Goal: Connect with others: Connect with others

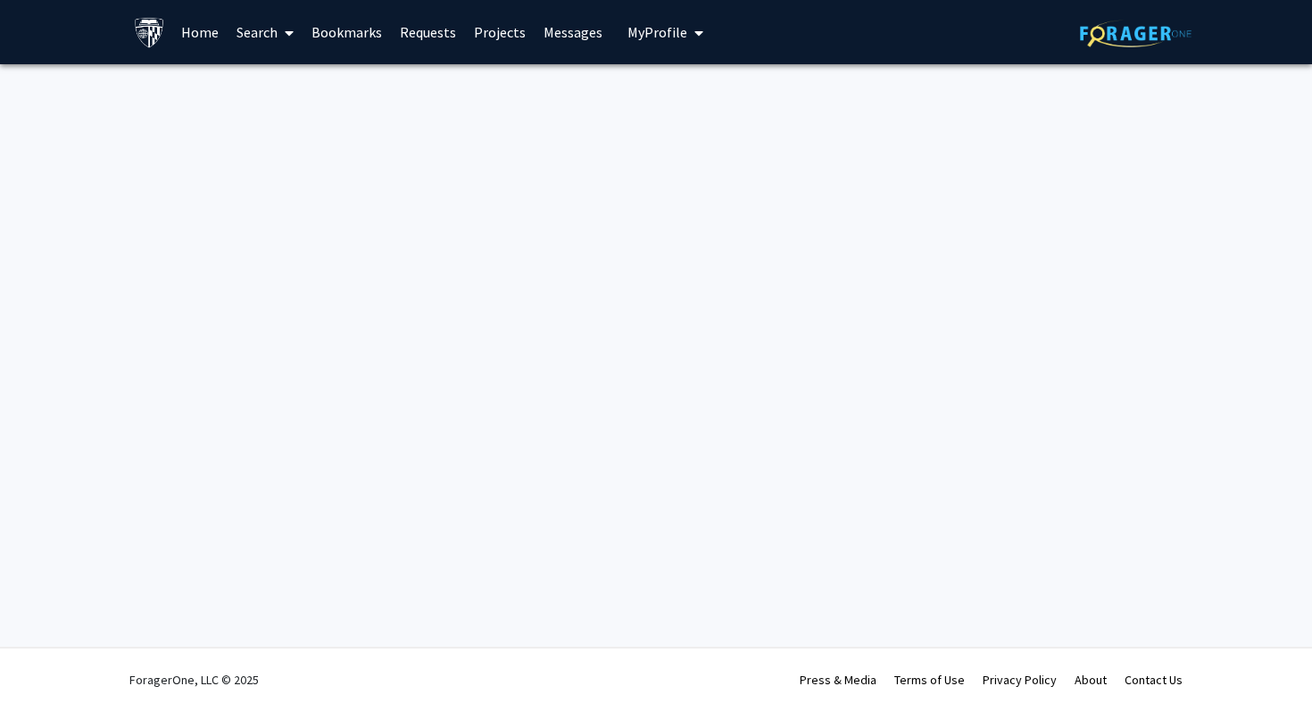
click at [275, 33] on link "Search" at bounding box center [265, 32] width 75 height 62
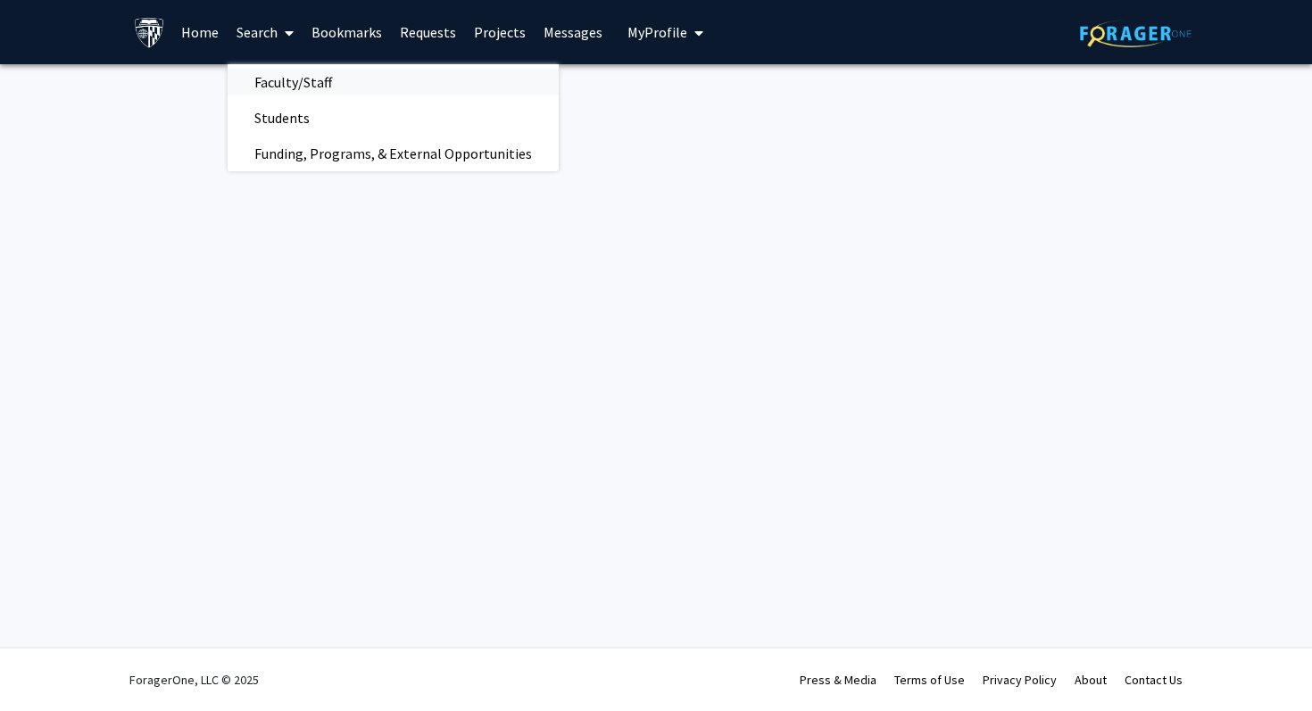
click at [280, 80] on span "Faculty/Staff" at bounding box center [293, 82] width 131 height 36
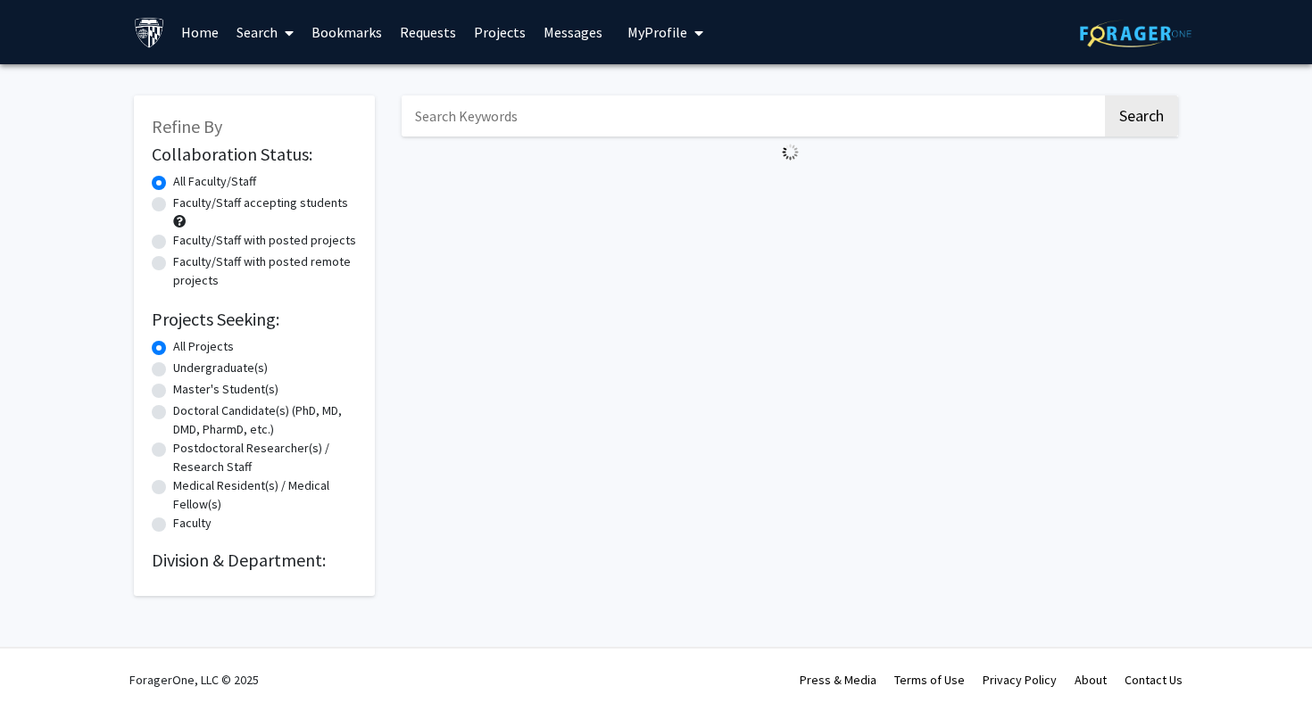
click at [479, 108] on input "Search Keywords" at bounding box center [752, 115] width 700 height 41
click at [1151, 118] on button "Search" at bounding box center [1141, 115] width 73 height 41
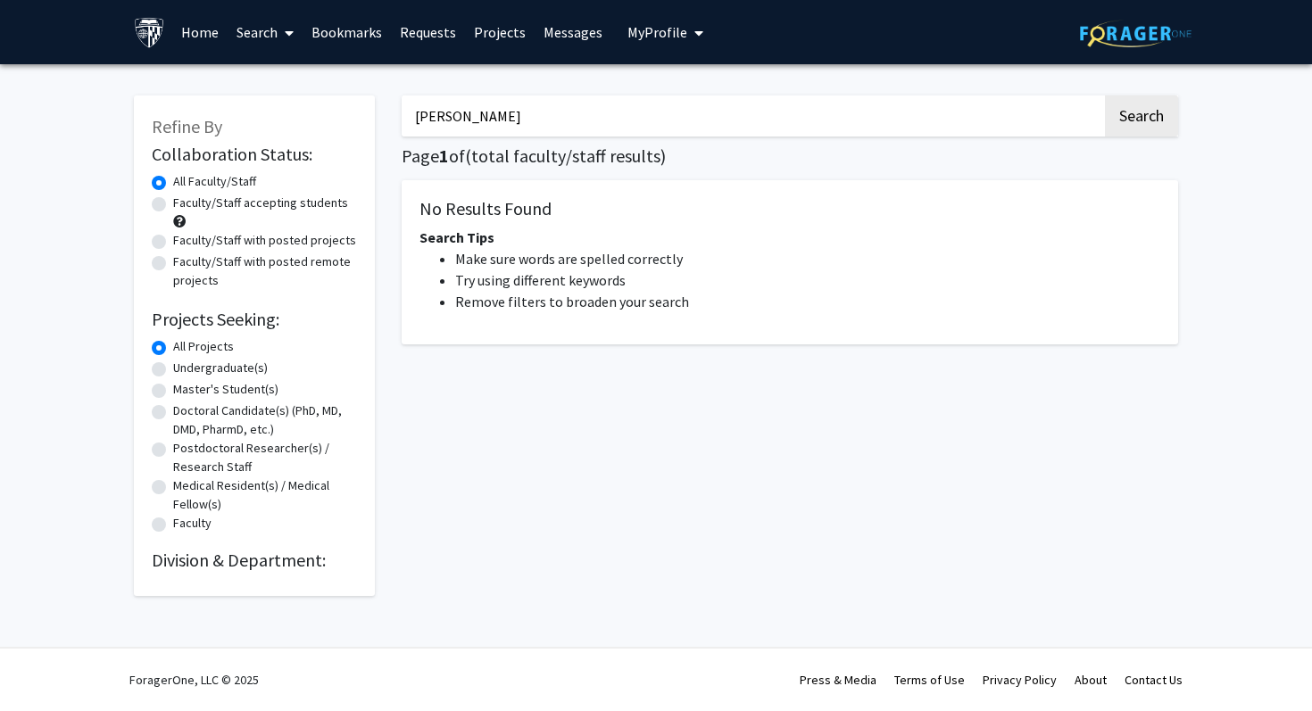
click at [557, 115] on input "emily johnson" at bounding box center [752, 115] width 700 height 41
click at [1105, 95] on button "Search" at bounding box center [1141, 115] width 73 height 41
click at [1142, 120] on button "Search" at bounding box center [1141, 115] width 73 height 41
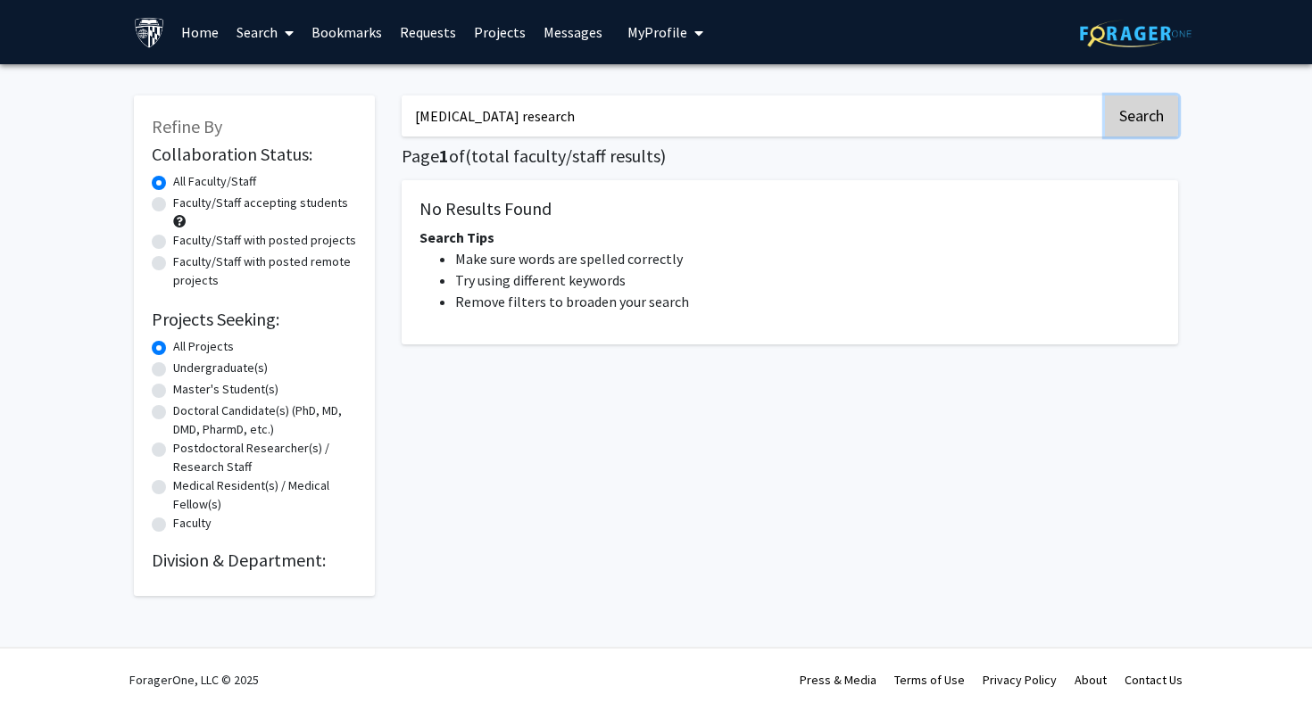
click at [1142, 121] on button "Search" at bounding box center [1141, 115] width 73 height 41
click at [705, 104] on input "epilepsy research" at bounding box center [752, 115] width 700 height 41
type input "neurology"
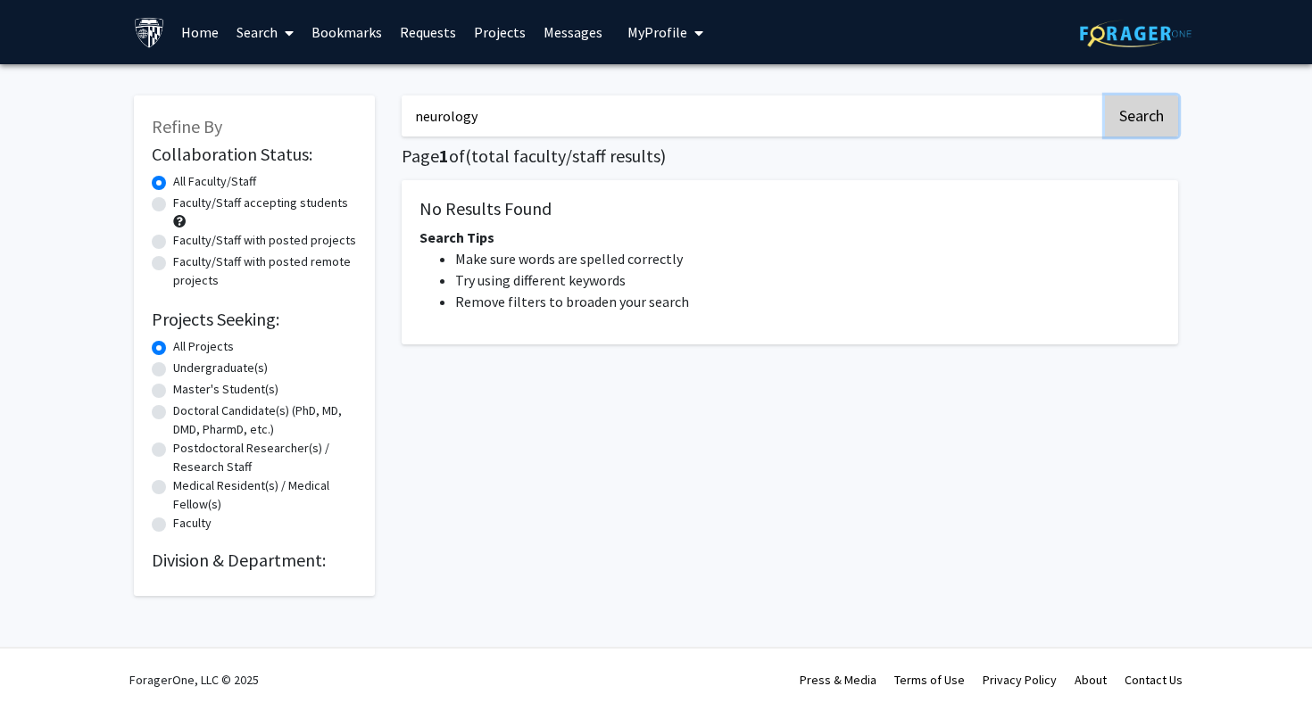
click at [1145, 129] on button "Search" at bounding box center [1141, 115] width 73 height 41
click at [228, 371] on label "Undergraduate(s)" at bounding box center [220, 368] width 95 height 19
click at [185, 370] on input "Undergraduate(s)" at bounding box center [179, 365] width 12 height 12
radio input "true"
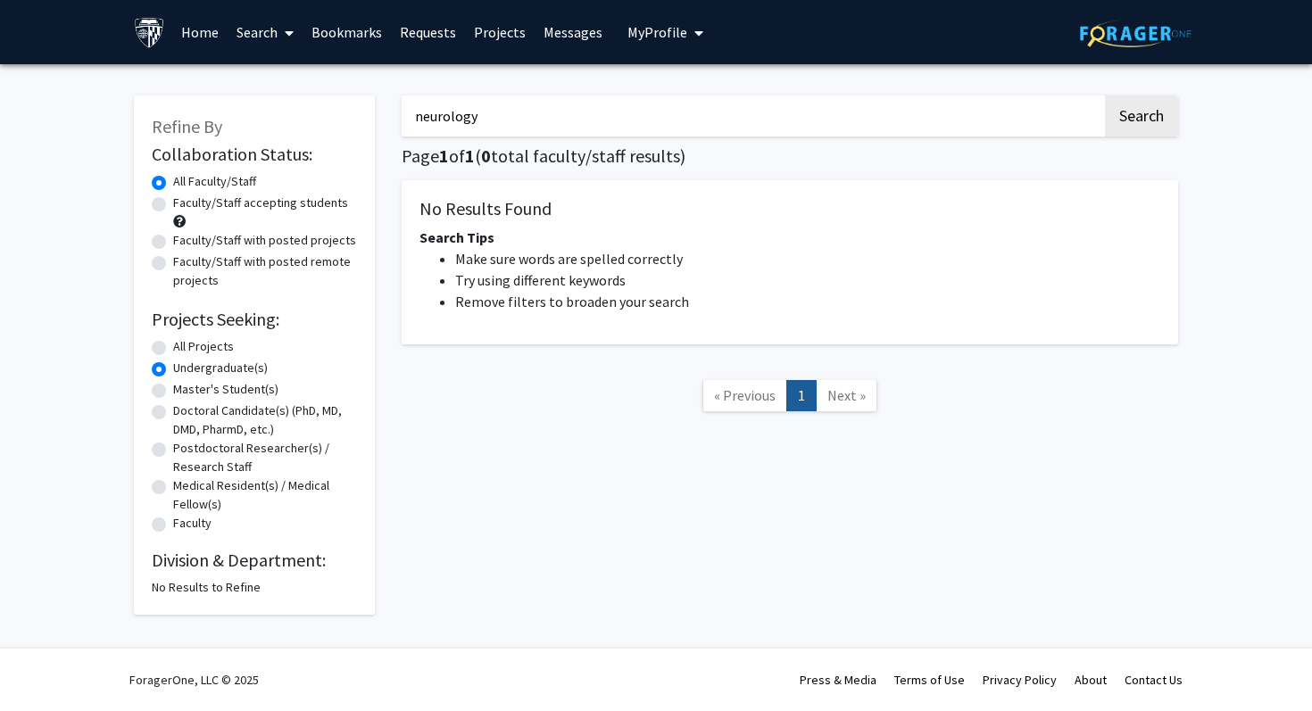
click at [264, 34] on link "Search" at bounding box center [265, 32] width 75 height 62
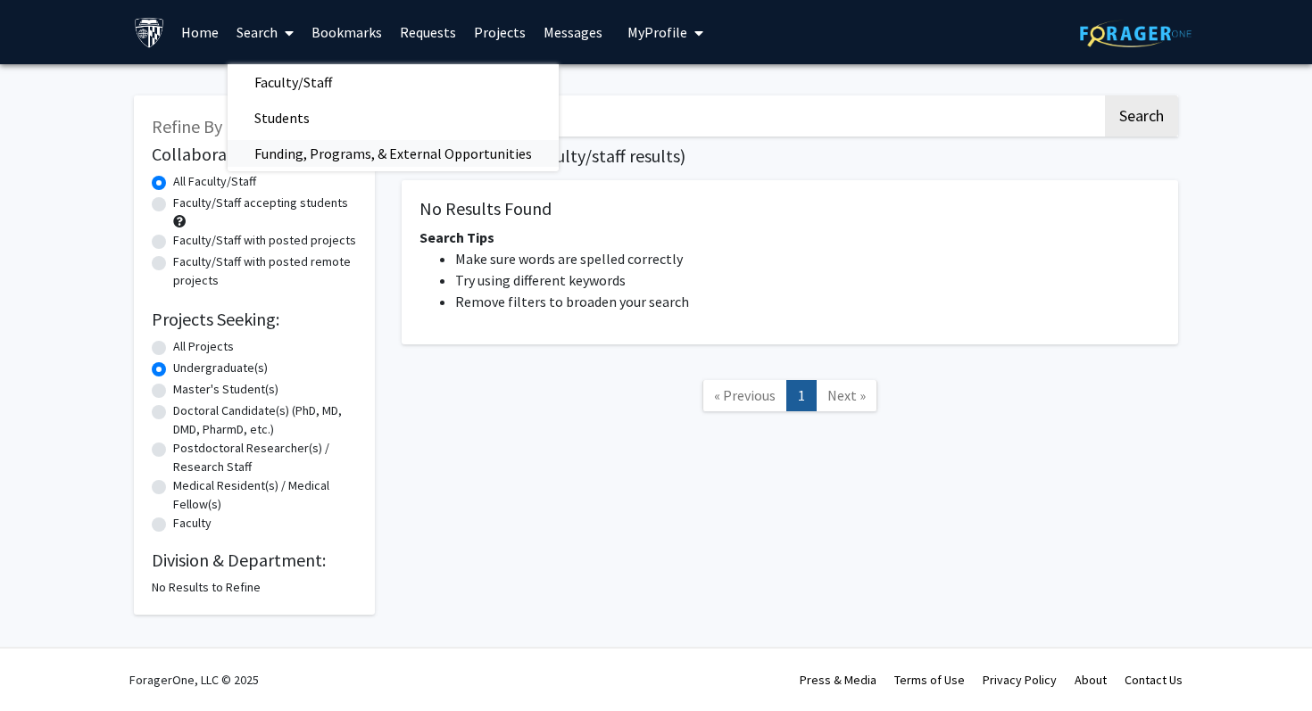
click at [324, 151] on span "Funding, Programs, & External Opportunities" at bounding box center [393, 154] width 331 height 36
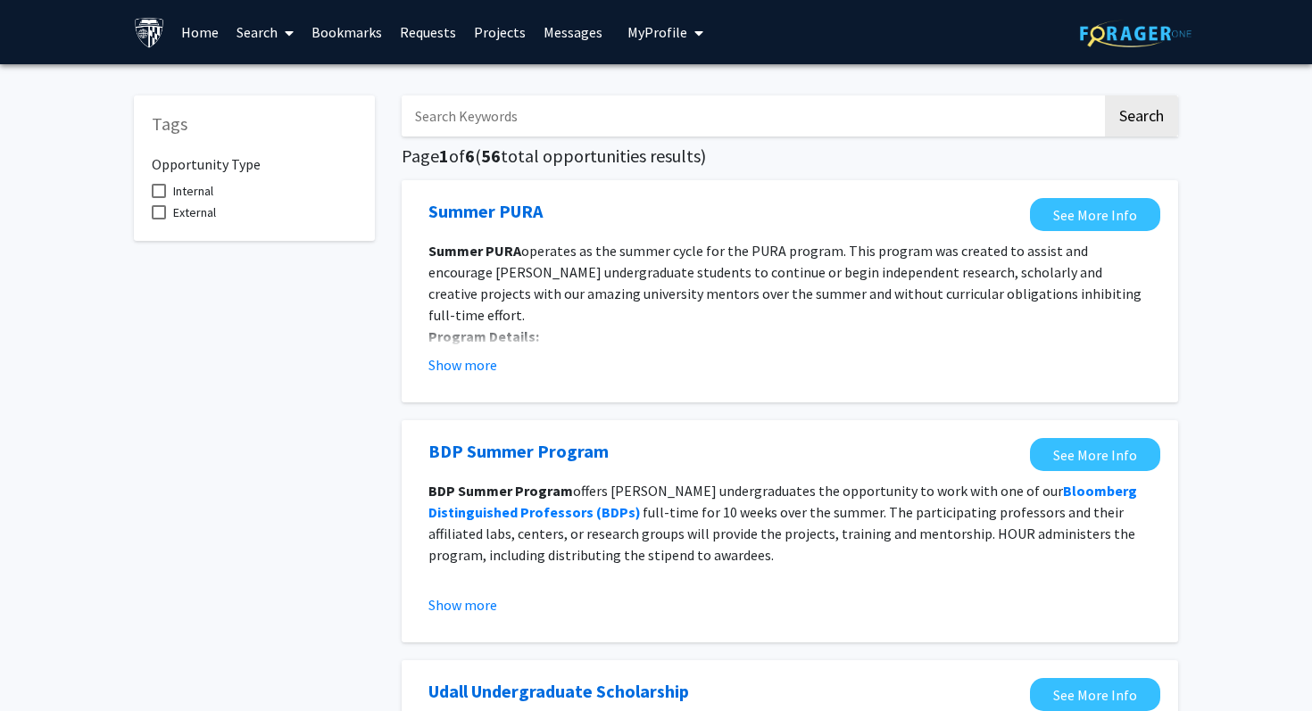
click at [270, 22] on link "Search" at bounding box center [265, 32] width 75 height 62
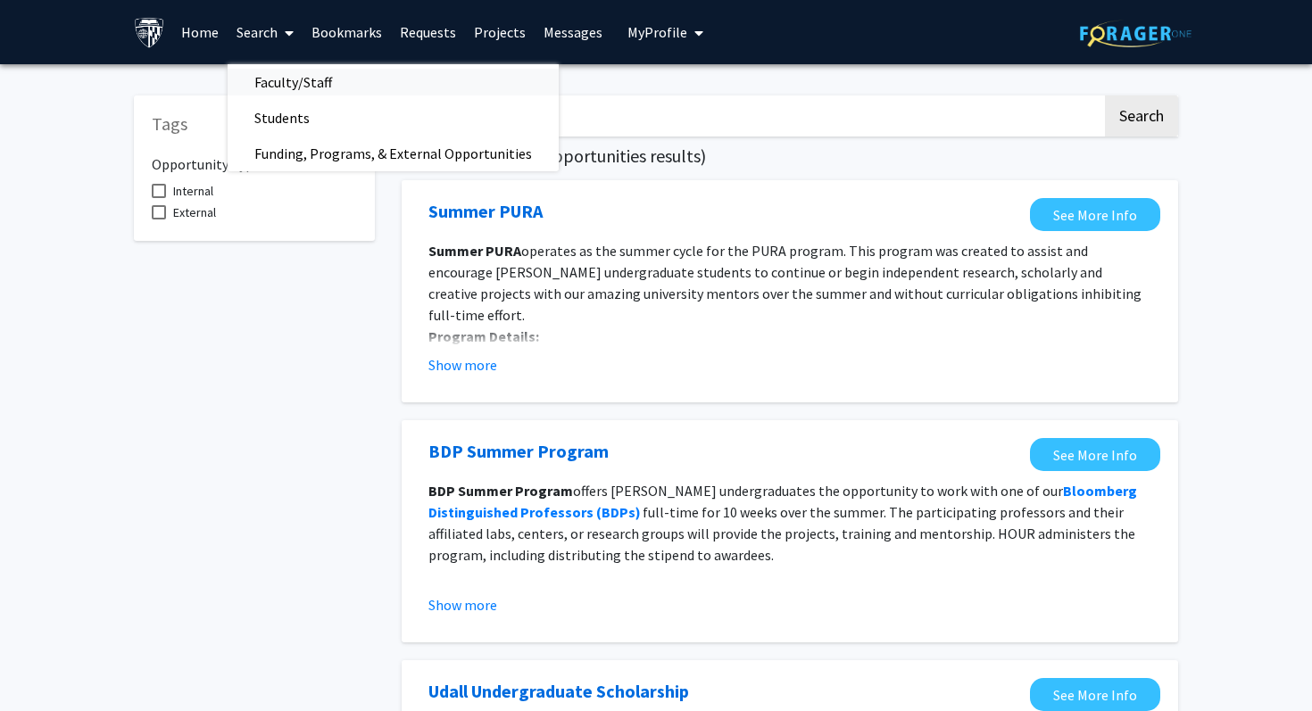
click at [293, 88] on span "Faculty/Staff" at bounding box center [293, 82] width 131 height 36
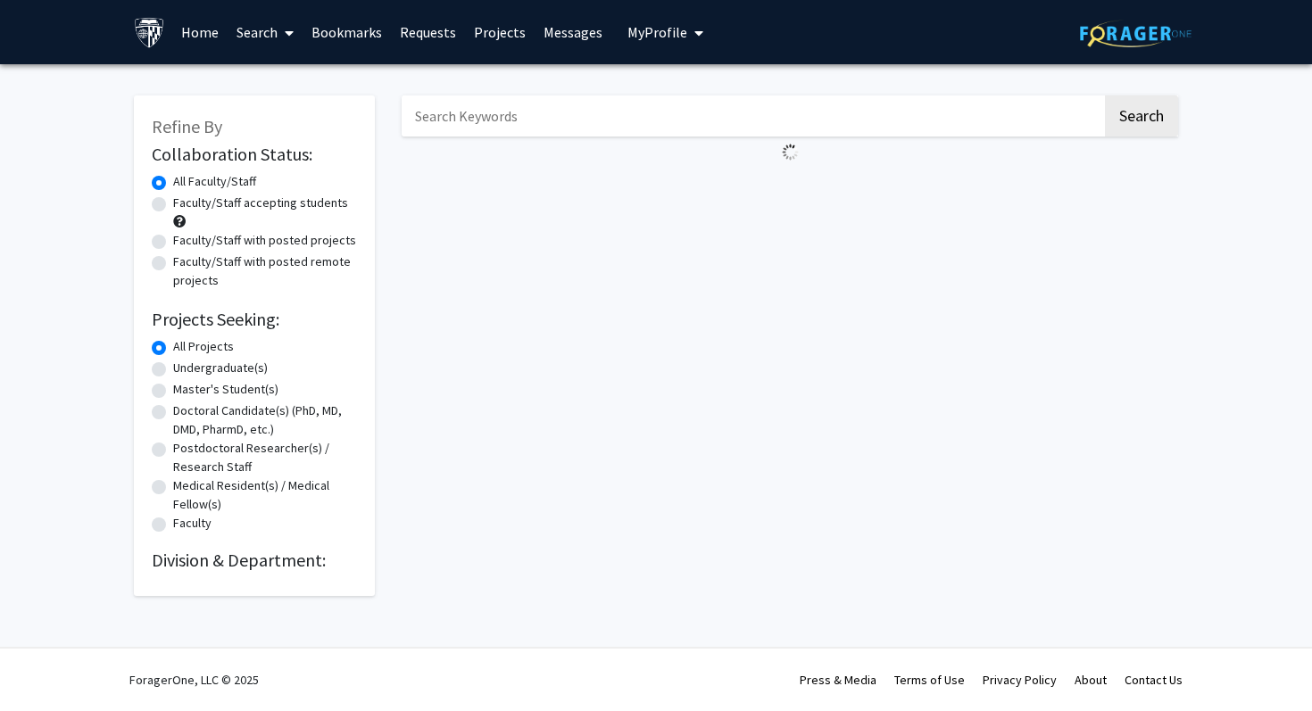
click at [195, 369] on label "Undergraduate(s)" at bounding box center [220, 368] width 95 height 19
click at [185, 369] on input "Undergraduate(s)" at bounding box center [179, 365] width 12 height 12
radio input "true"
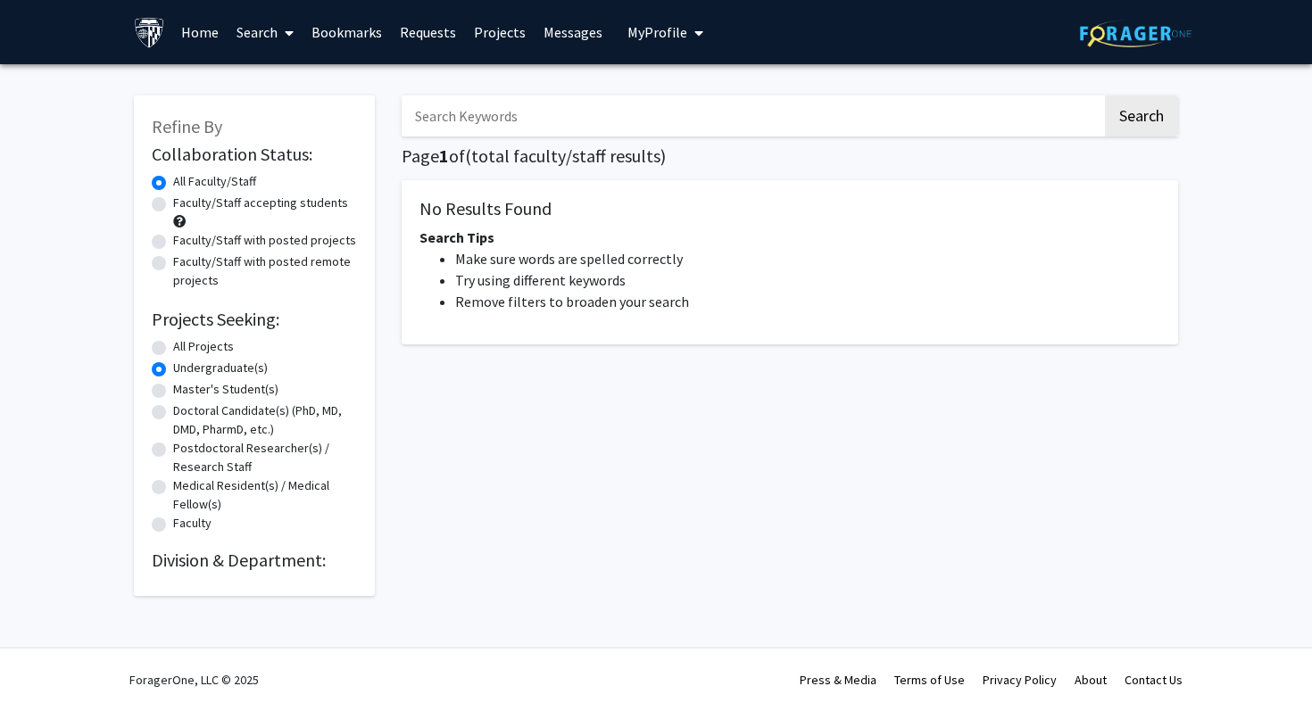
click at [207, 344] on label "All Projects" at bounding box center [203, 346] width 61 height 19
click at [185, 344] on input "All Projects" at bounding box center [179, 343] width 12 height 12
radio input "true"
click at [210, 373] on label "Undergraduate(s)" at bounding box center [220, 368] width 95 height 19
click at [185, 370] on input "Undergraduate(s)" at bounding box center [179, 365] width 12 height 12
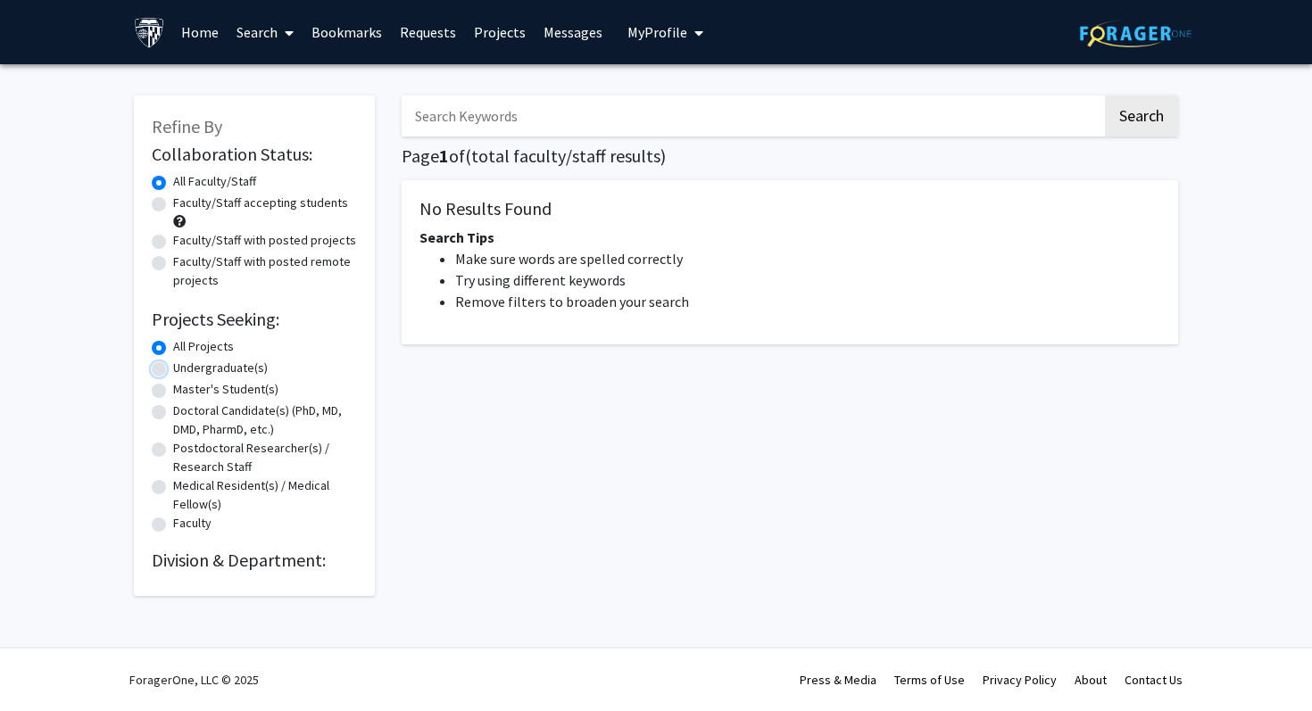
radio input "true"
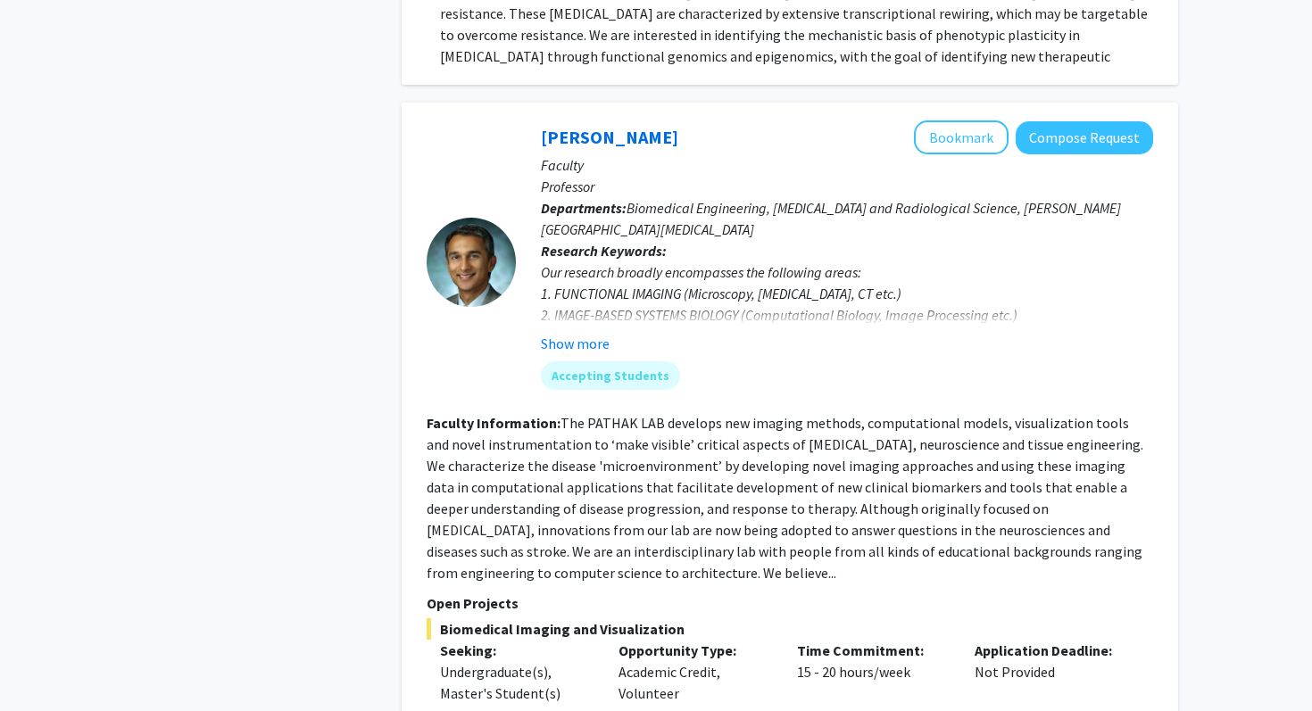
scroll to position [7718, 0]
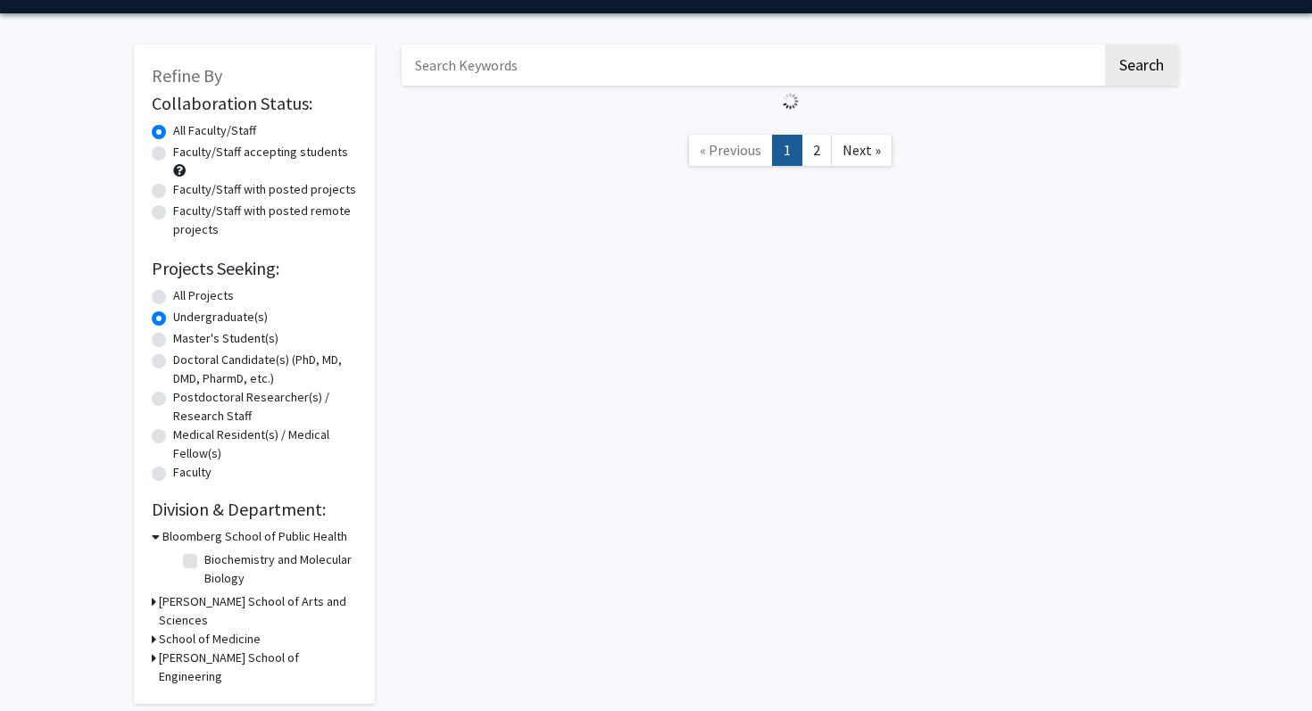
scroll to position [100, 0]
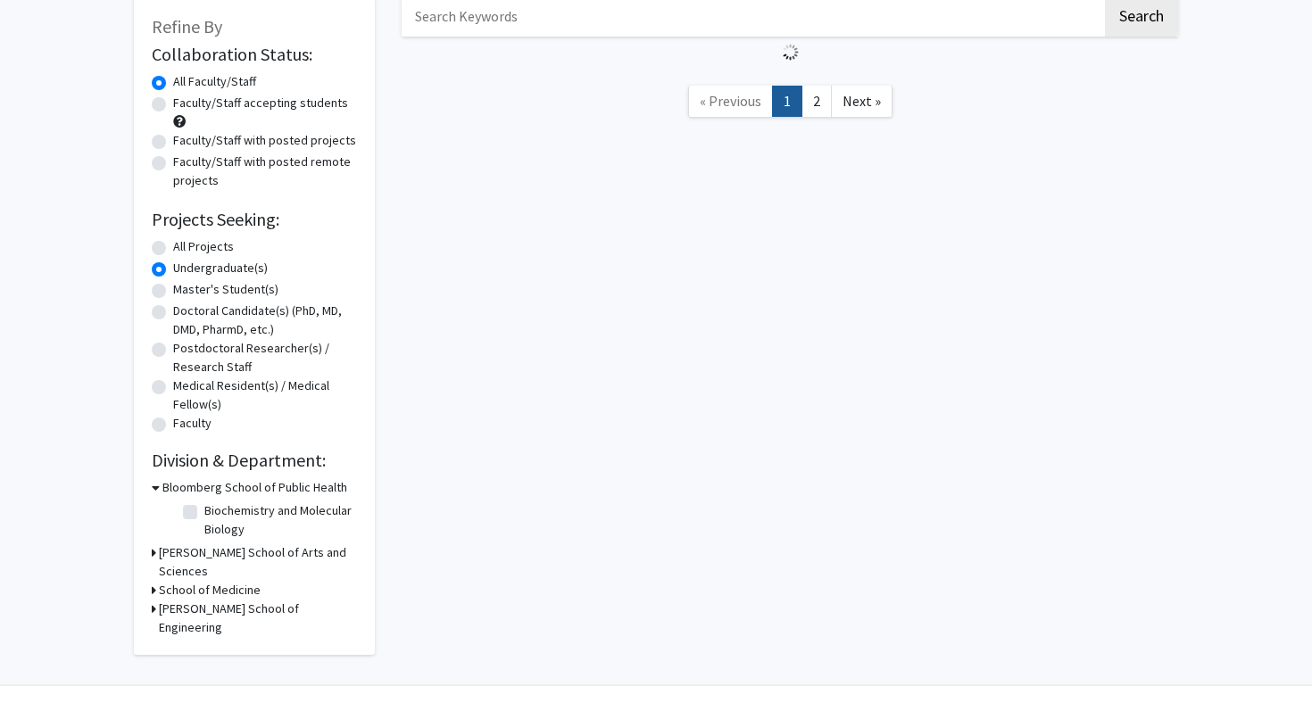
click at [247, 551] on h3 "Krieger School of Arts and Sciences" at bounding box center [258, 561] width 198 height 37
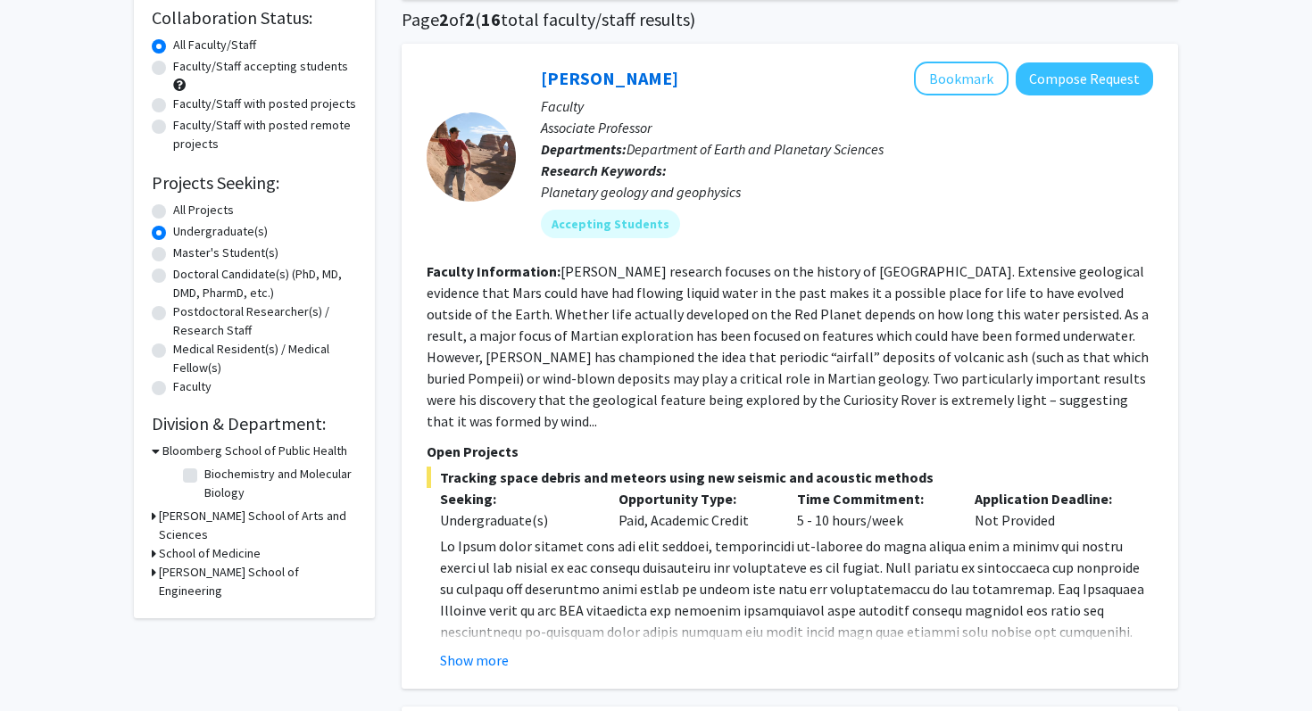
scroll to position [0, 0]
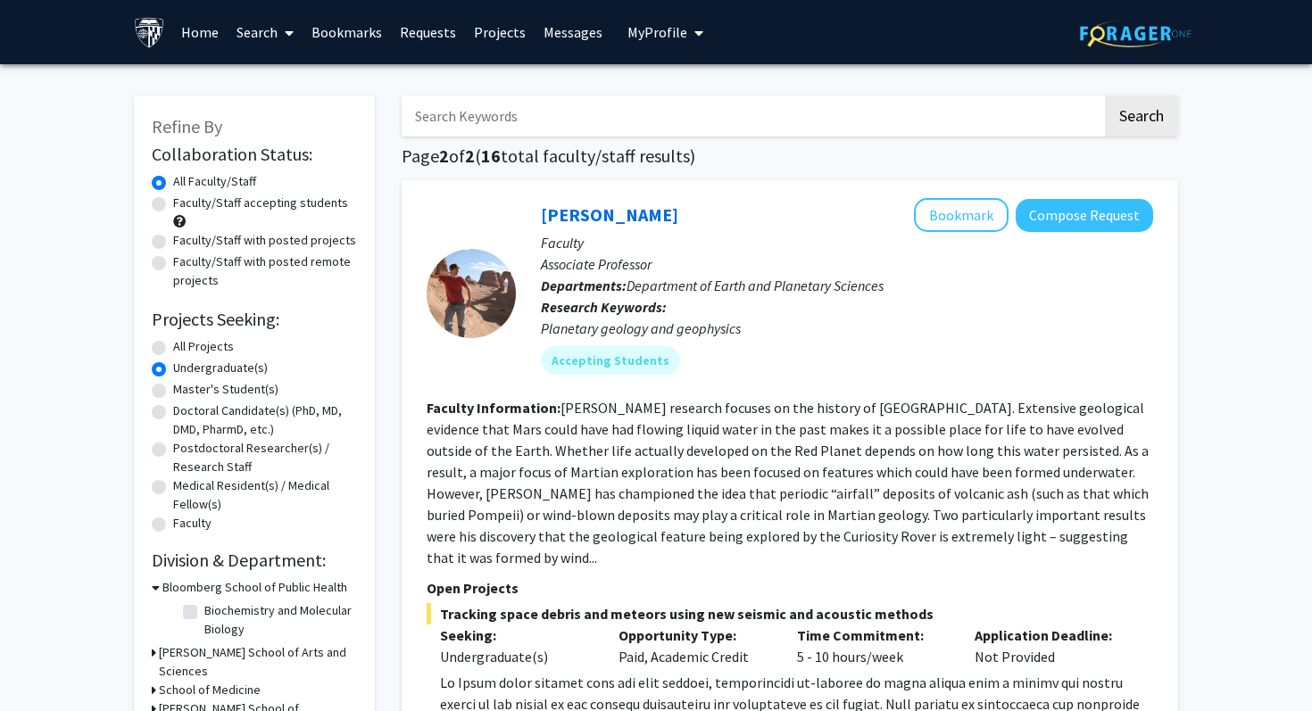
click at [211, 346] on label "All Projects" at bounding box center [203, 346] width 61 height 19
click at [185, 346] on input "All Projects" at bounding box center [179, 343] width 12 height 12
radio input "true"
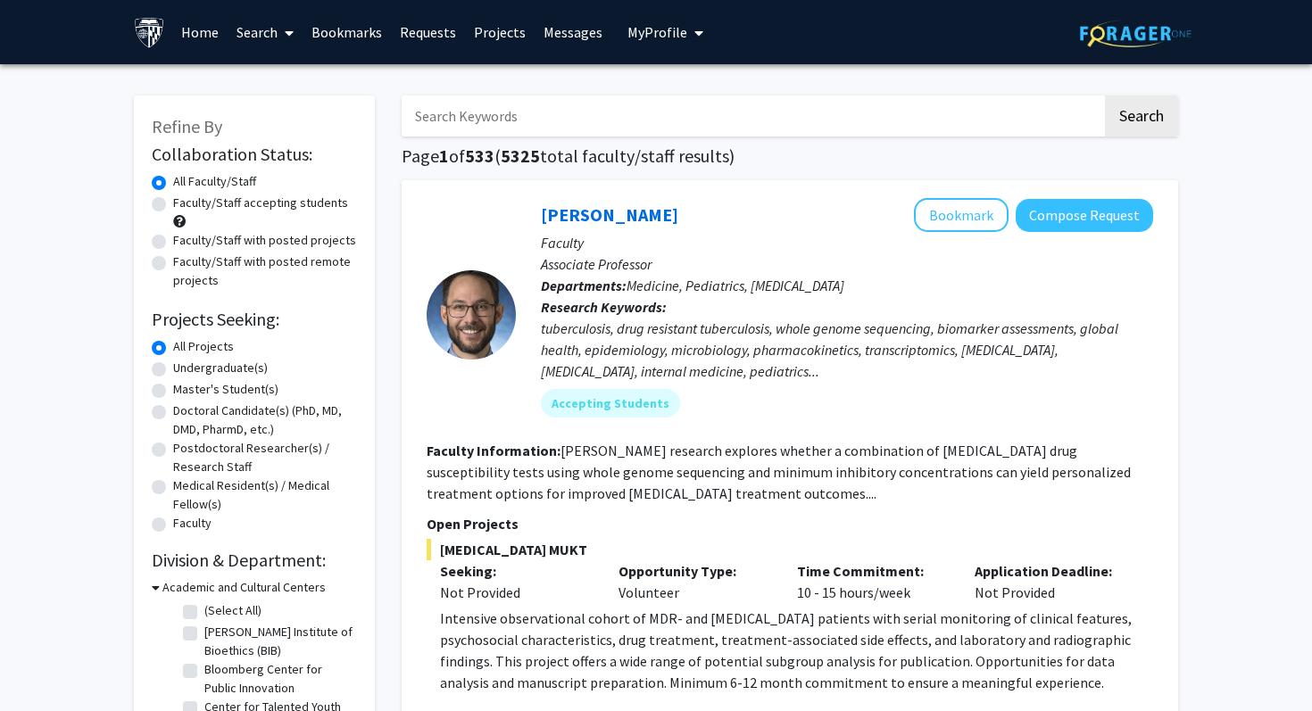
click at [471, 127] on input "Search Keywords" at bounding box center [752, 115] width 700 height 41
type input "emily johnson"
click at [1149, 122] on button "Search" at bounding box center [1141, 115] width 73 height 41
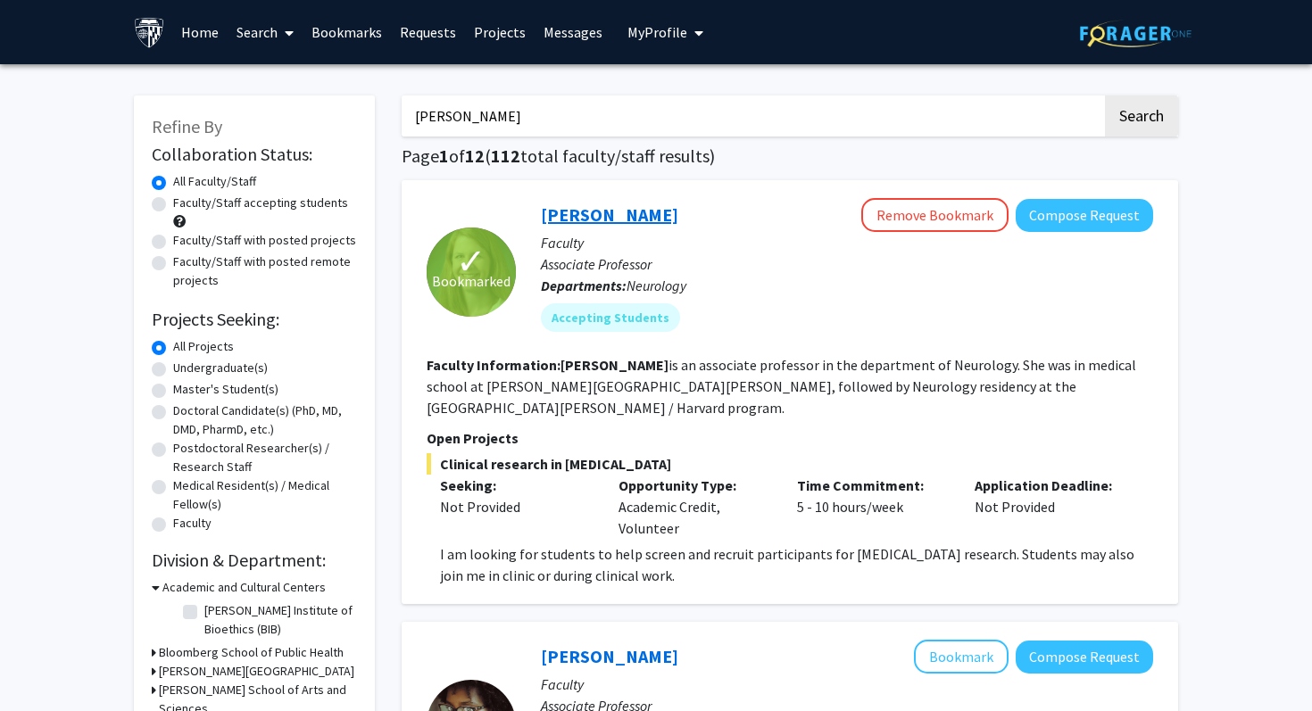
click at [646, 217] on link "Emily Johnson" at bounding box center [609, 214] width 137 height 22
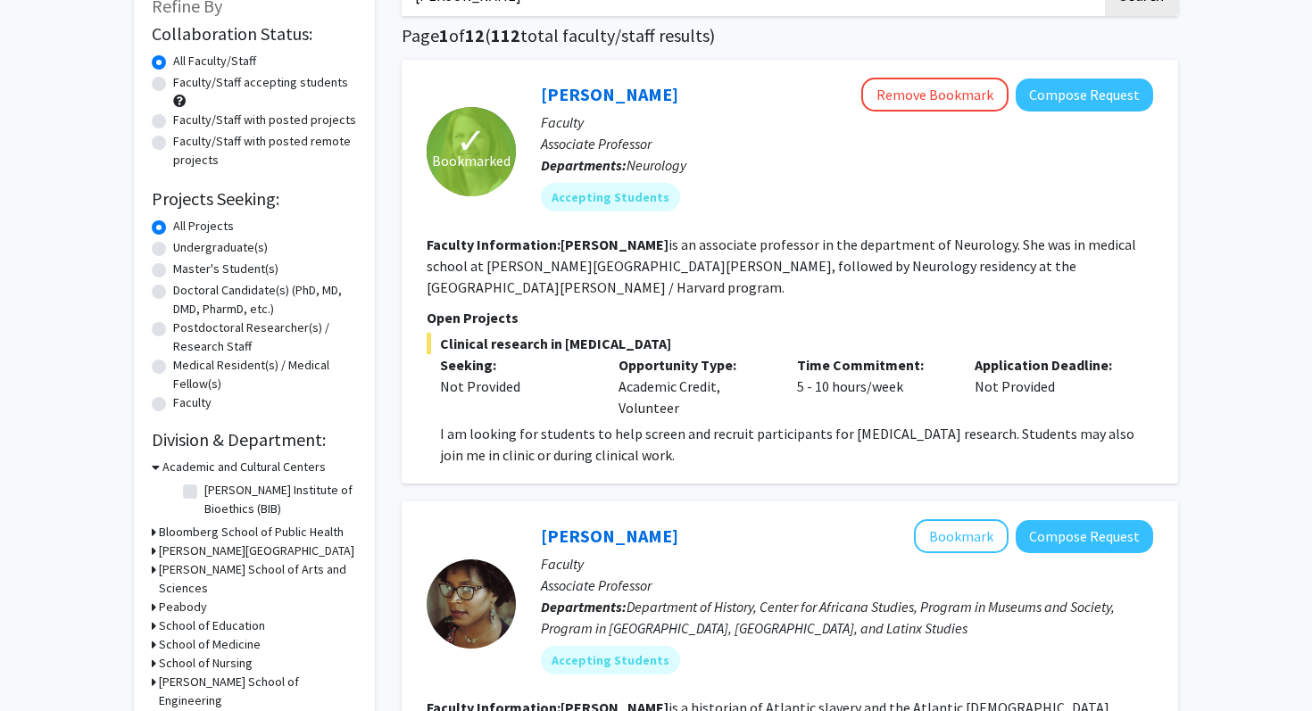
scroll to position [83, 0]
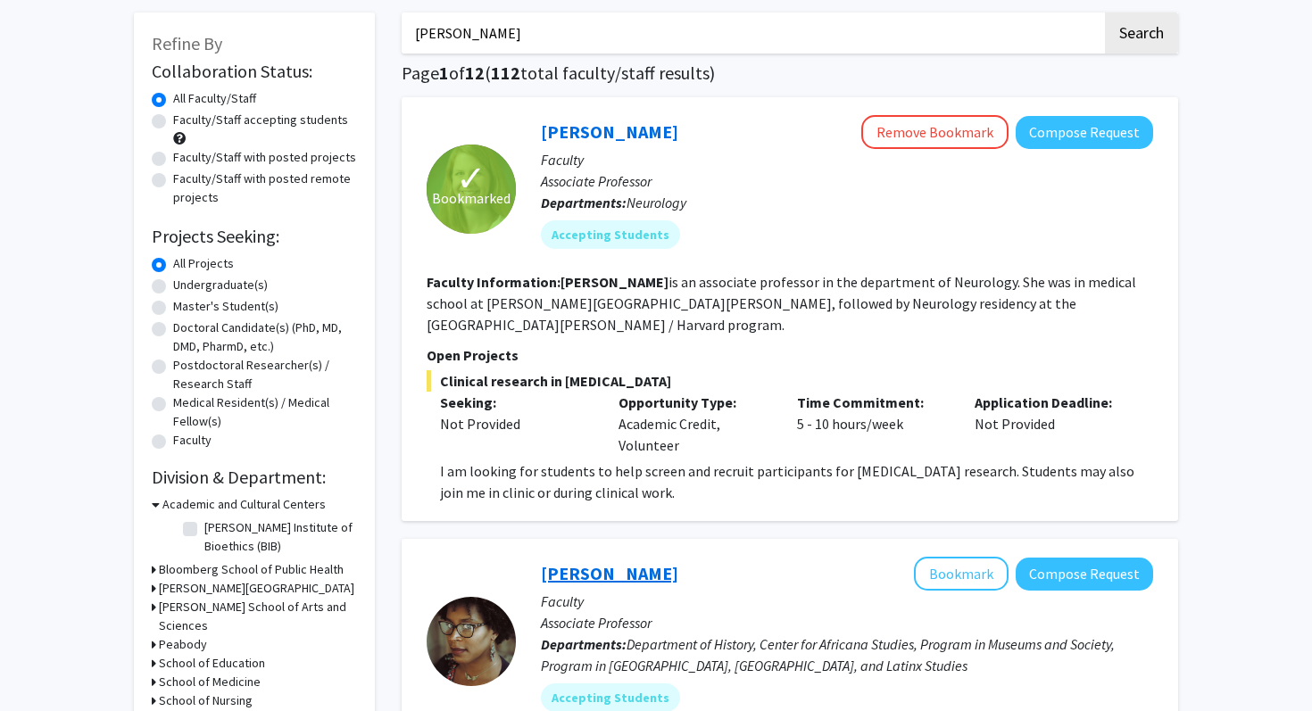
click at [569, 562] on link "Jessica Marie Johnson" at bounding box center [609, 573] width 137 height 22
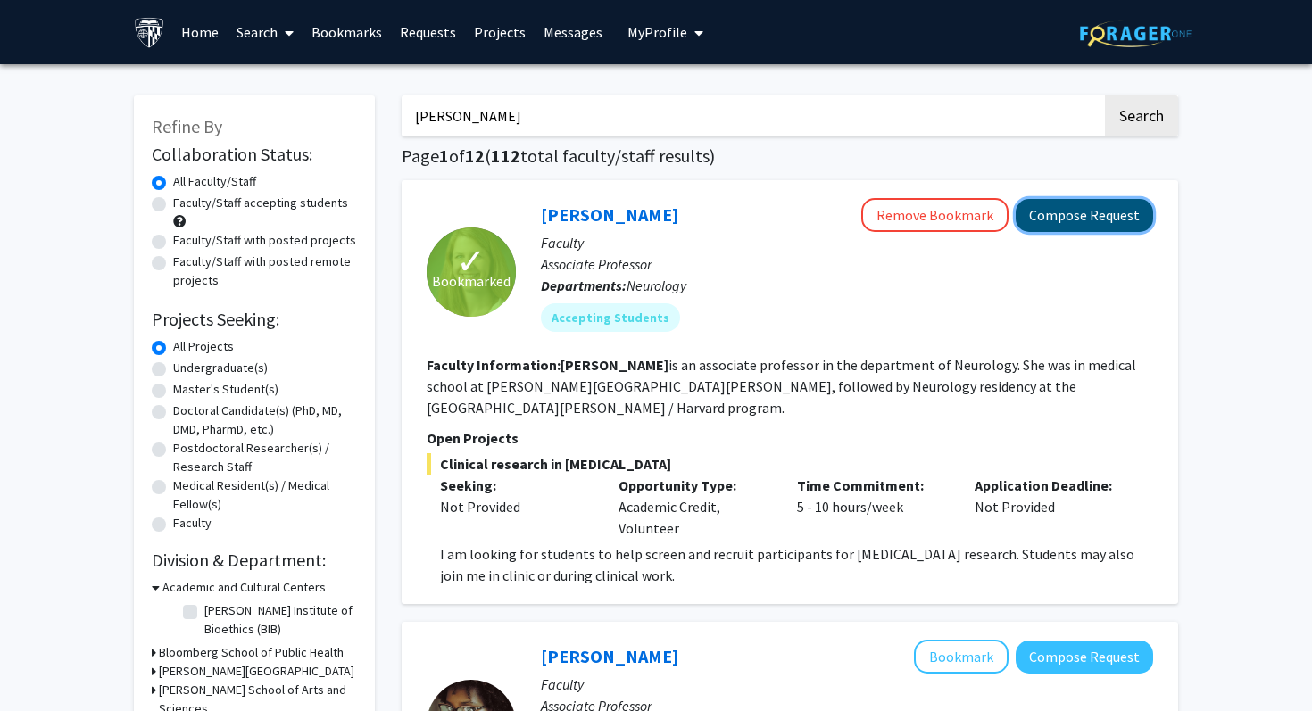
click at [1098, 214] on button "Compose Request" at bounding box center [1083, 215] width 137 height 33
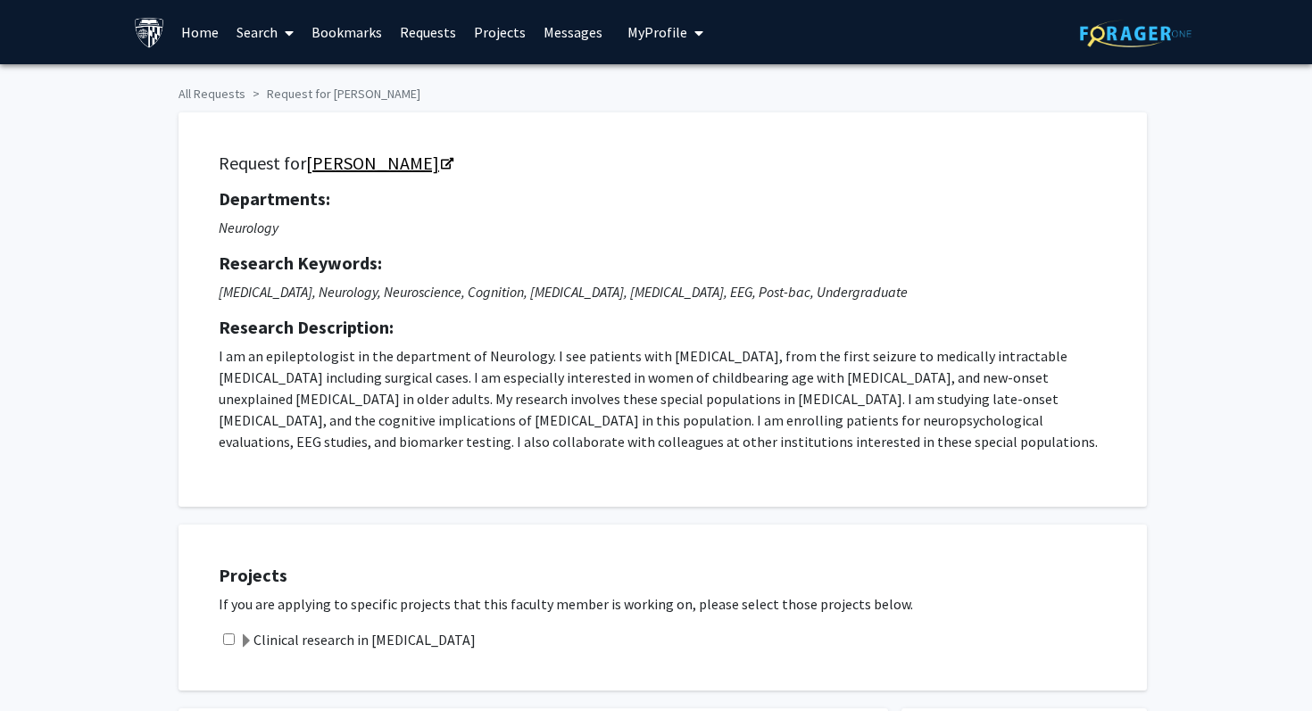
click at [398, 165] on link "Emily Johnson" at bounding box center [378, 163] width 145 height 22
